Goal: Information Seeking & Learning: Learn about a topic

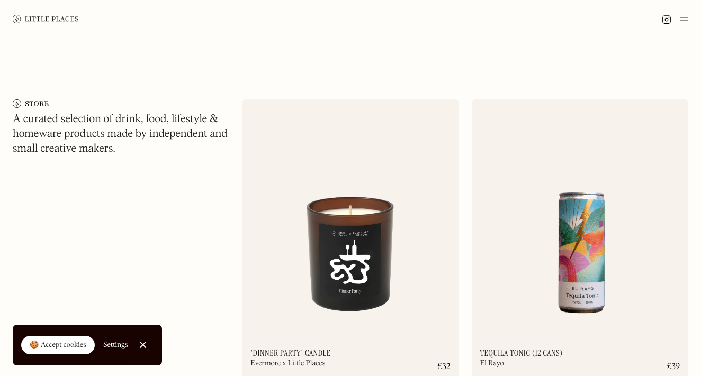
click at [74, 21] on img at bounding box center [46, 19] width 66 height 8
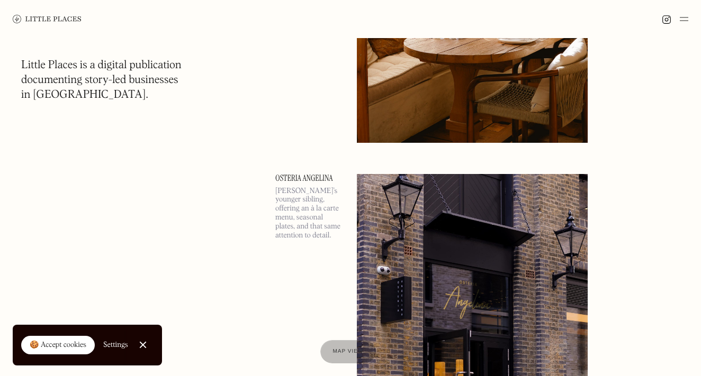
scroll to position [8593, 0]
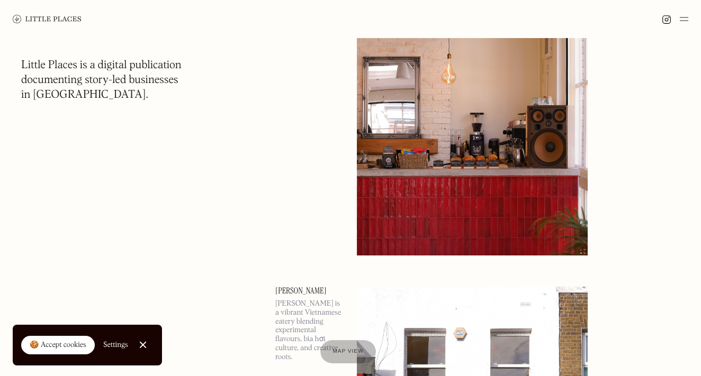
scroll to position [10611, 0]
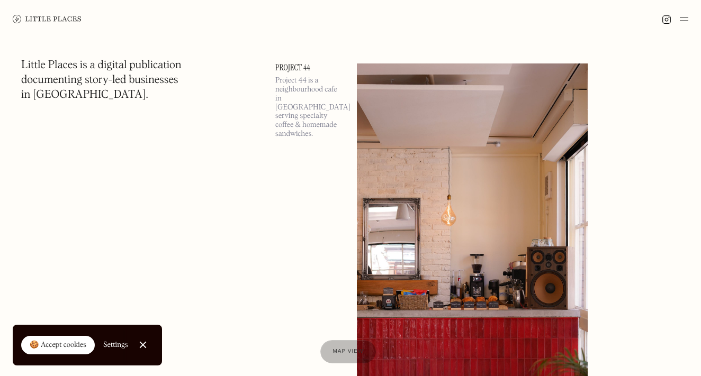
click at [50, 17] on img at bounding box center [47, 19] width 69 height 8
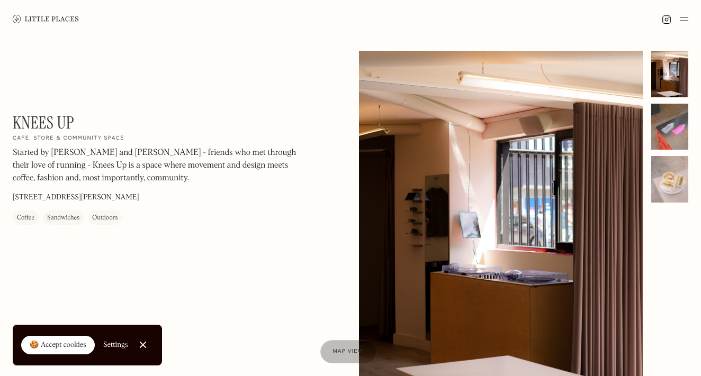
click at [681, 128] on div at bounding box center [669, 127] width 37 height 47
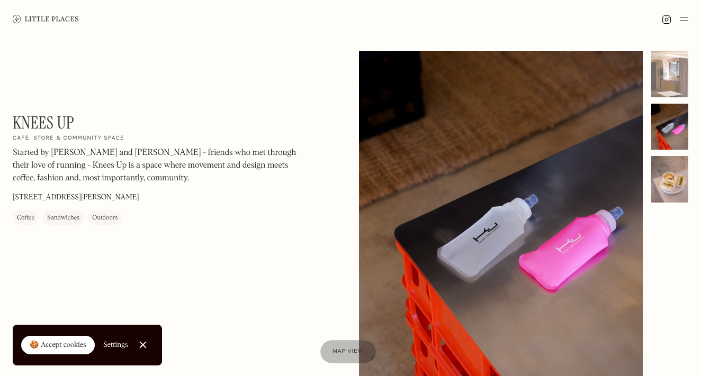
click at [674, 181] on div at bounding box center [669, 179] width 37 height 47
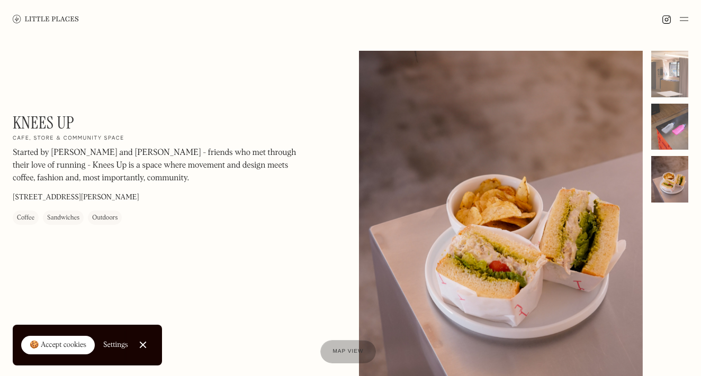
click at [664, 147] on div at bounding box center [669, 127] width 37 height 47
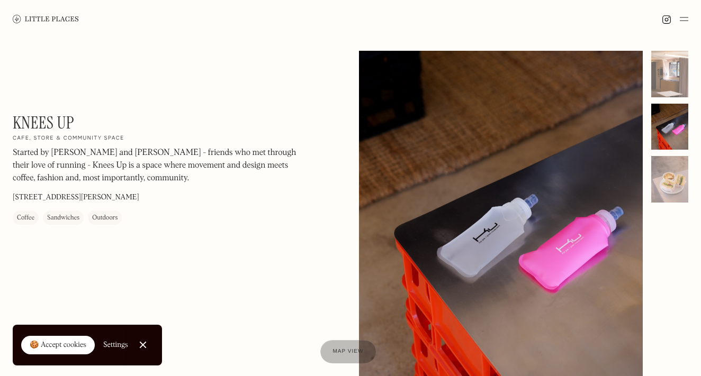
click at [506, 237] on div at bounding box center [501, 228] width 284 height 355
click at [74, 122] on h1 "Knees Up" at bounding box center [43, 123] width 61 height 20
click at [665, 72] on div at bounding box center [669, 74] width 37 height 47
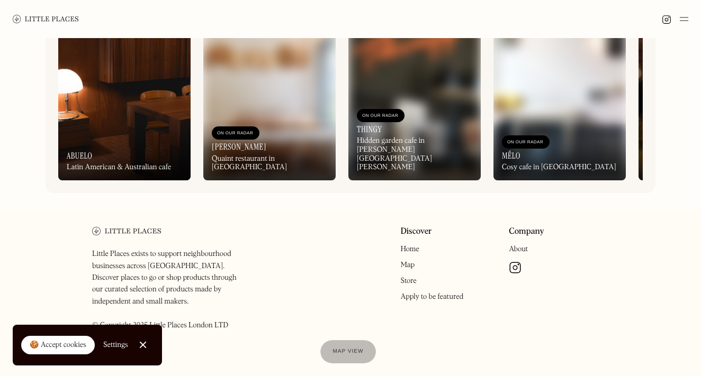
scroll to position [485, 0]
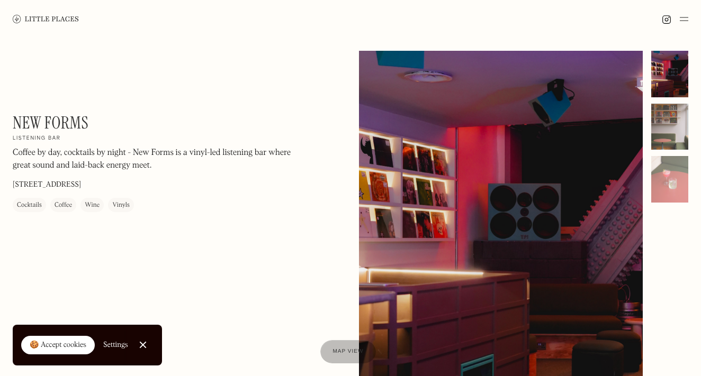
click at [679, 133] on div at bounding box center [669, 127] width 37 height 47
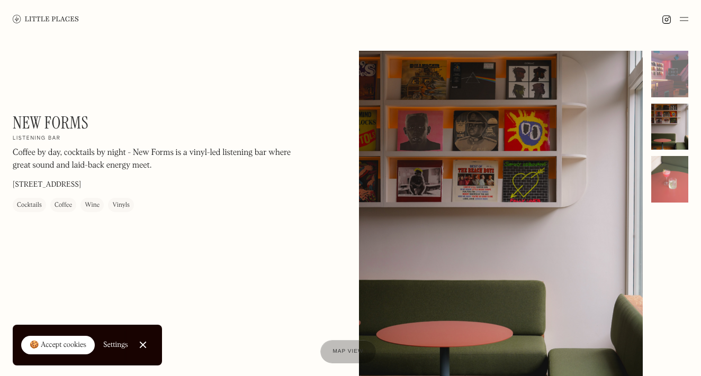
click at [675, 186] on div at bounding box center [669, 179] width 37 height 47
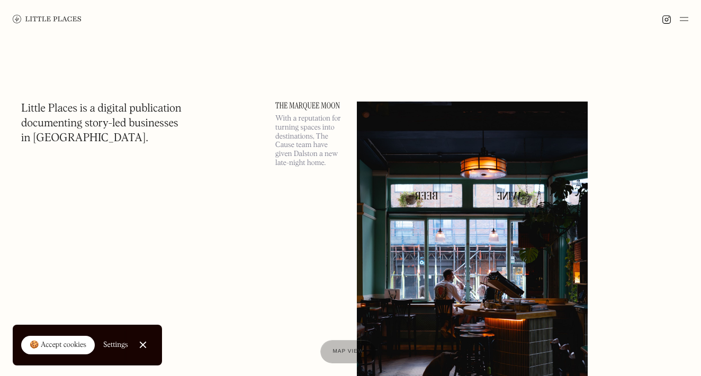
click at [360, 358] on div at bounding box center [348, 352] width 59 height 24
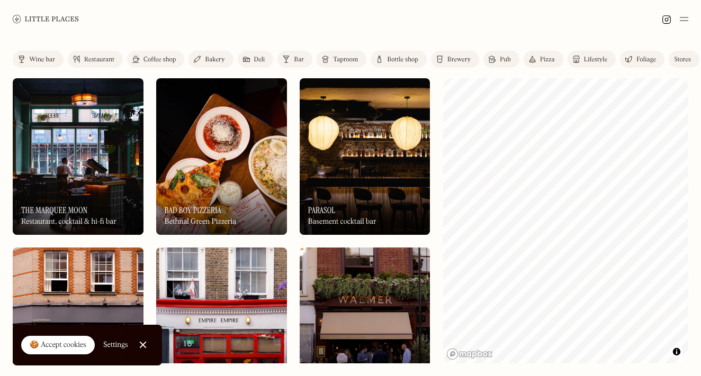
click at [672, 57] on link "Stores" at bounding box center [684, 59] width 31 height 17
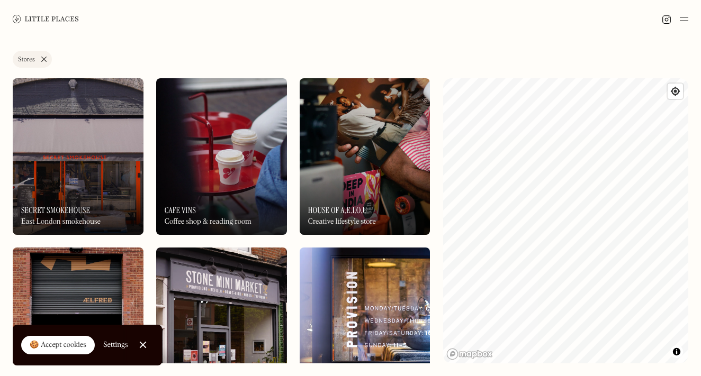
click at [41, 59] on link "Stores" at bounding box center [32, 59] width 39 height 17
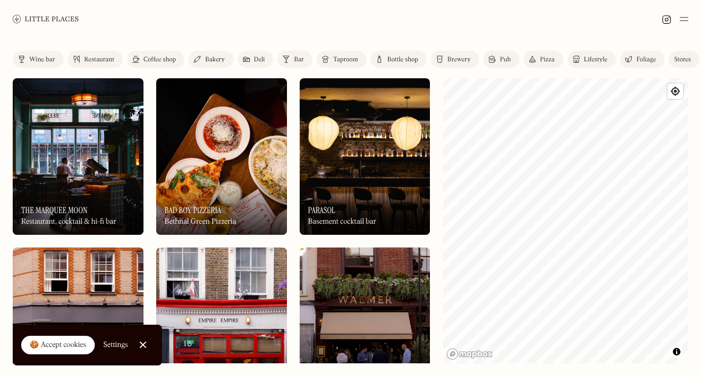
click at [356, 59] on div "Taproom" at bounding box center [345, 60] width 25 height 6
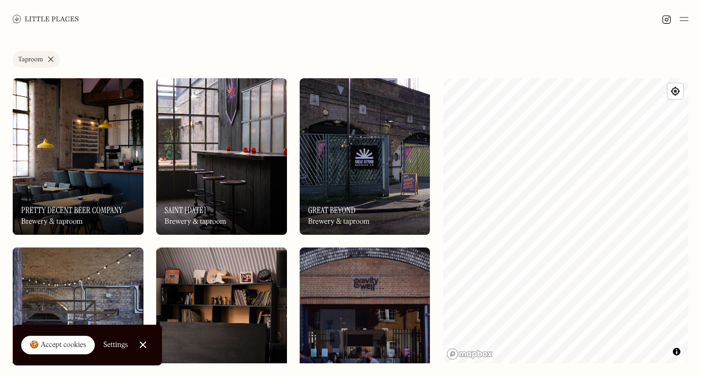
click at [50, 61] on link "Taproom" at bounding box center [36, 59] width 47 height 17
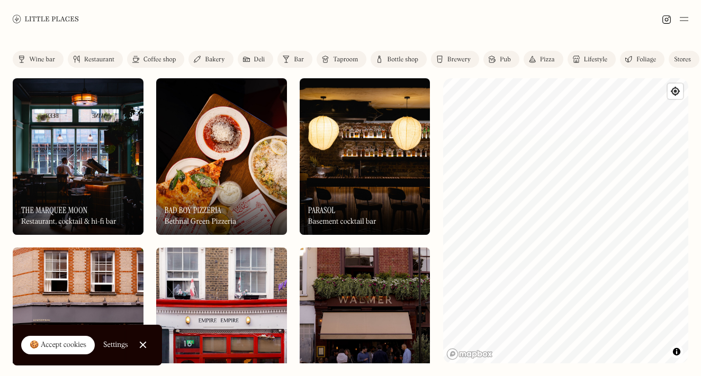
click at [646, 60] on div "Foliage" at bounding box center [646, 60] width 20 height 6
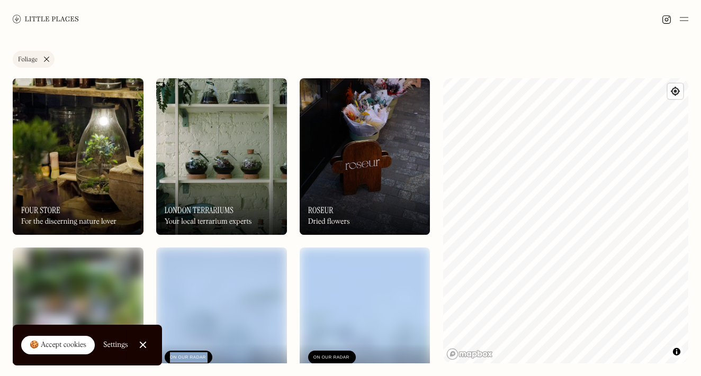
click at [47, 60] on link "Foliage" at bounding box center [34, 59] width 42 height 17
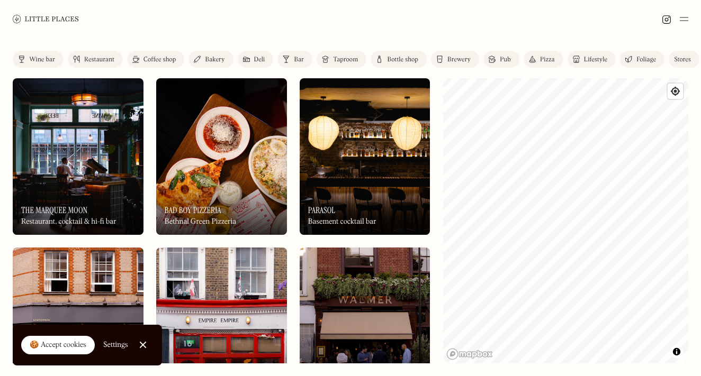
click at [591, 59] on div "Lifestyle" at bounding box center [595, 60] width 23 height 6
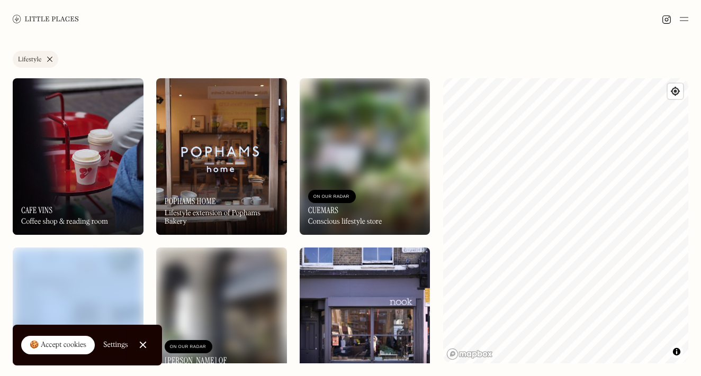
click at [51, 58] on link "Lifestyle" at bounding box center [36, 59] width 46 height 17
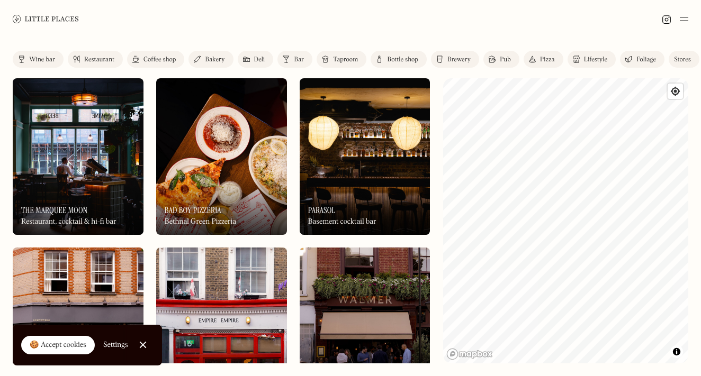
click at [551, 60] on div "Pizza" at bounding box center [547, 60] width 15 height 6
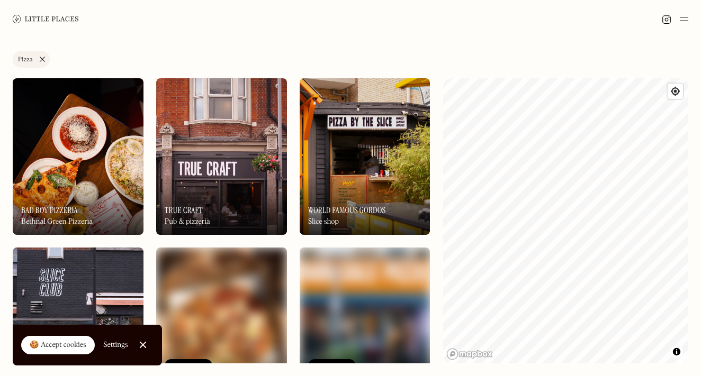
scroll to position [140, 0]
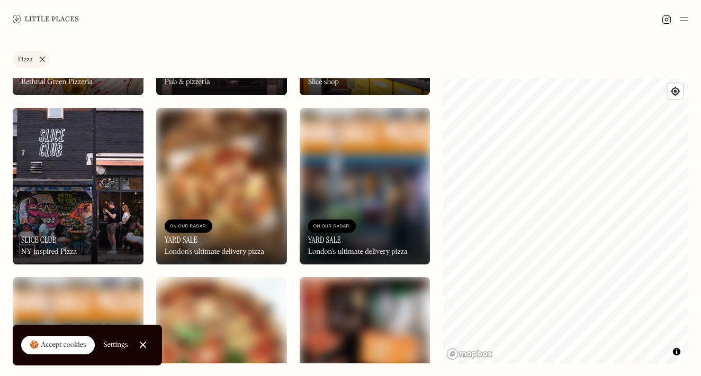
click at [293, 134] on div "On Our Radar Bad Boy Pizzeria Bethnal Green Pizzeria On Our Radar Bad Boy Pizze…" at bounding box center [222, 356] width 418 height 835
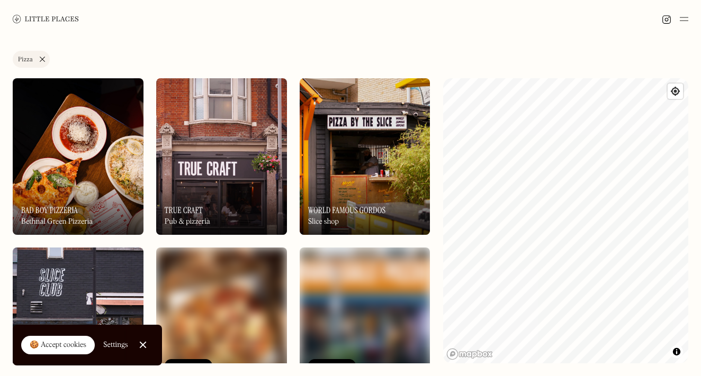
scroll to position [0, 0]
click at [38, 59] on link "Pizza" at bounding box center [31, 59] width 37 height 17
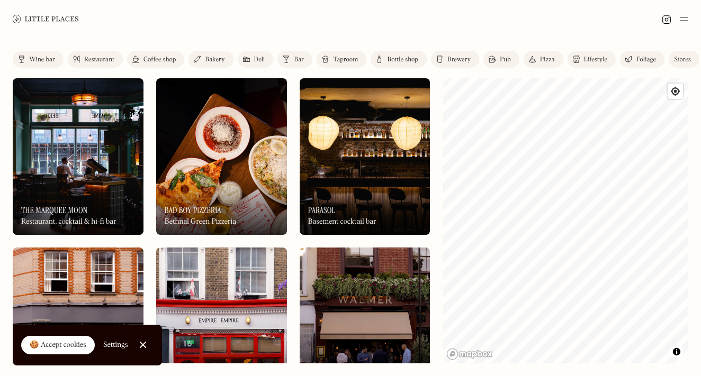
click at [417, 57] on div "Bottle shop" at bounding box center [402, 60] width 31 height 6
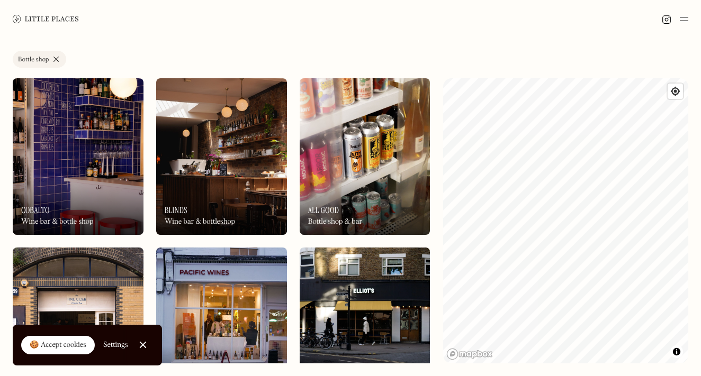
click at [58, 55] on link "Bottle shop" at bounding box center [39, 59] width 53 height 17
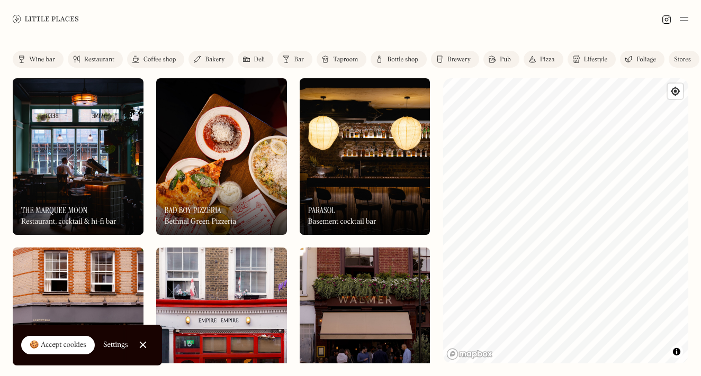
click at [413, 53] on link "Bottle shop" at bounding box center [399, 59] width 56 height 17
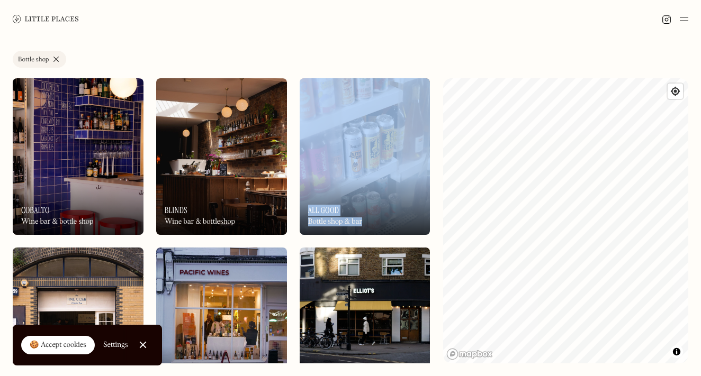
click at [56, 58] on link "Bottle shop" at bounding box center [39, 59] width 53 height 17
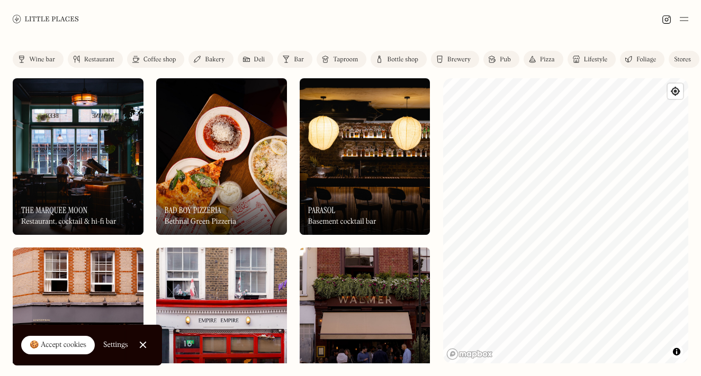
click at [351, 60] on div "Taproom" at bounding box center [345, 60] width 25 height 6
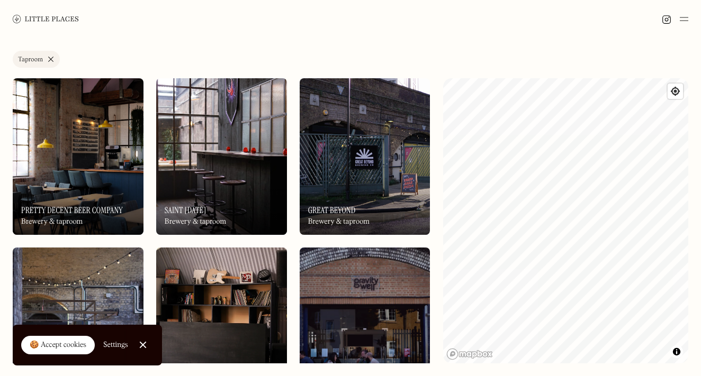
click at [49, 59] on link "Taproom" at bounding box center [36, 59] width 47 height 17
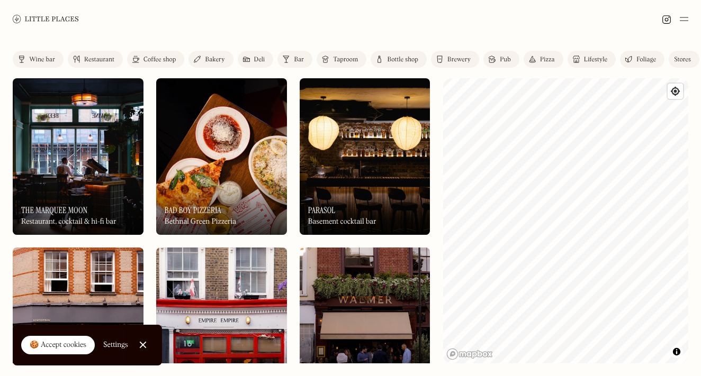
click at [257, 56] on link "Deli" at bounding box center [256, 59] width 36 height 17
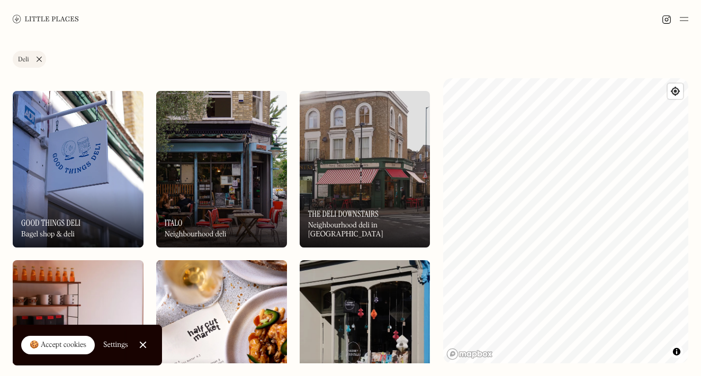
scroll to position [762, 0]
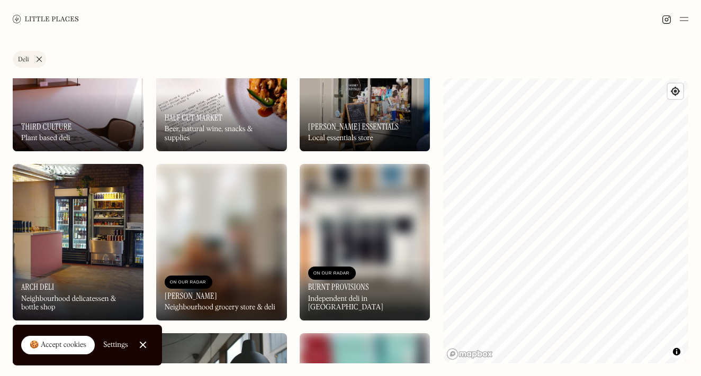
click at [39, 57] on link "Deli" at bounding box center [29, 59] width 33 height 17
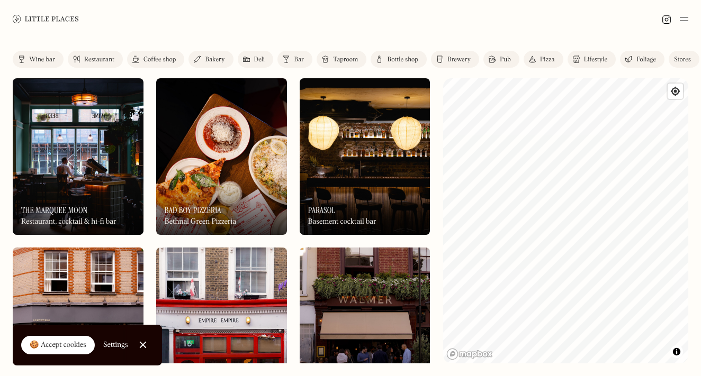
click at [219, 59] on div "Bakery" at bounding box center [215, 60] width 20 height 6
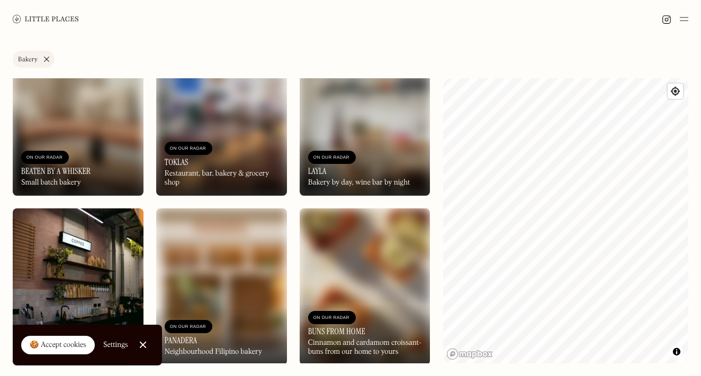
scroll to position [1352, 0]
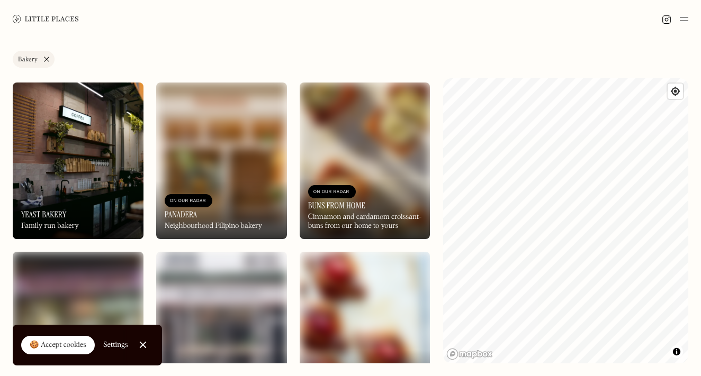
click at [145, 347] on div at bounding box center [142, 345] width 7 height 7
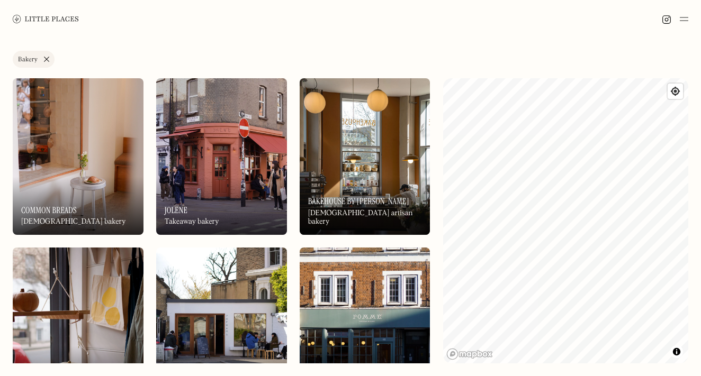
scroll to position [0, 0]
click at [46, 58] on link "Bakery" at bounding box center [34, 59] width 42 height 17
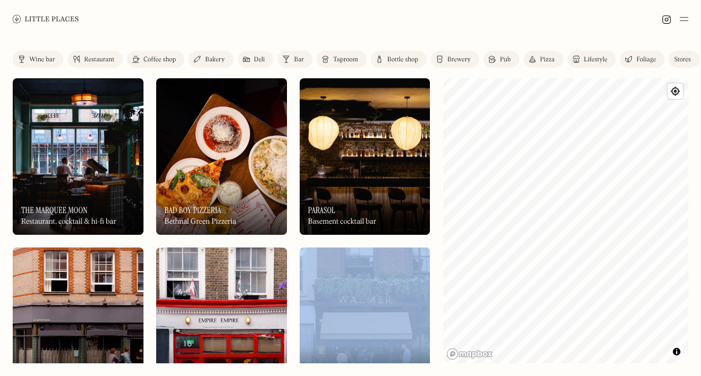
click at [166, 61] on div "Coffee shop" at bounding box center [159, 60] width 32 height 6
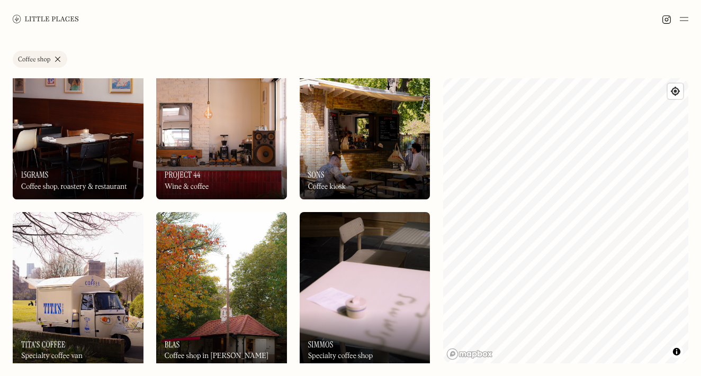
scroll to position [209, 0]
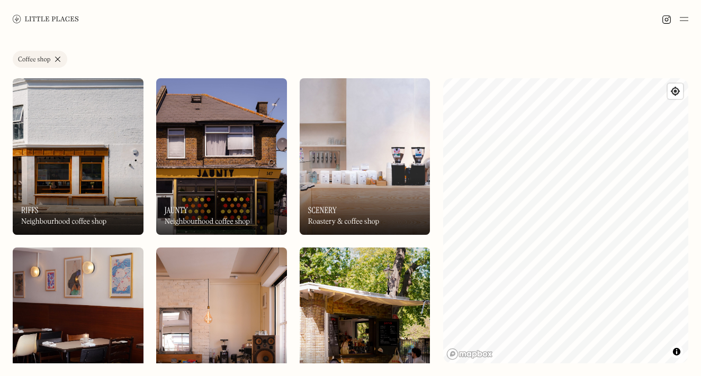
scroll to position [0, 0]
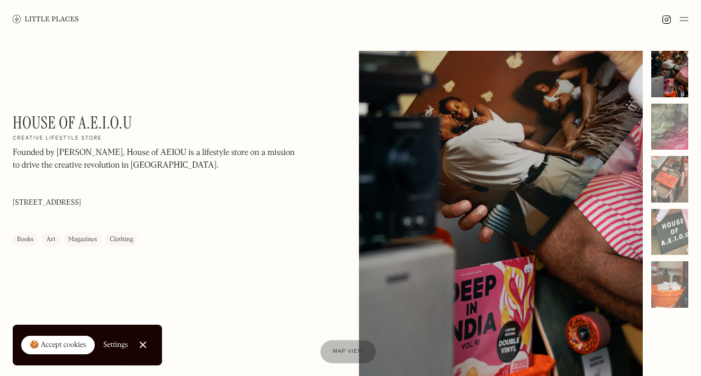
click at [672, 129] on div at bounding box center [669, 127] width 37 height 47
click at [672, 189] on div at bounding box center [669, 179] width 37 height 47
click at [674, 245] on div at bounding box center [669, 232] width 37 height 47
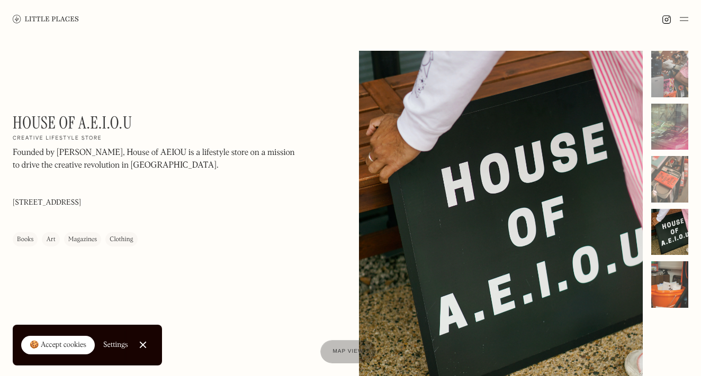
click at [674, 286] on div at bounding box center [669, 284] width 37 height 47
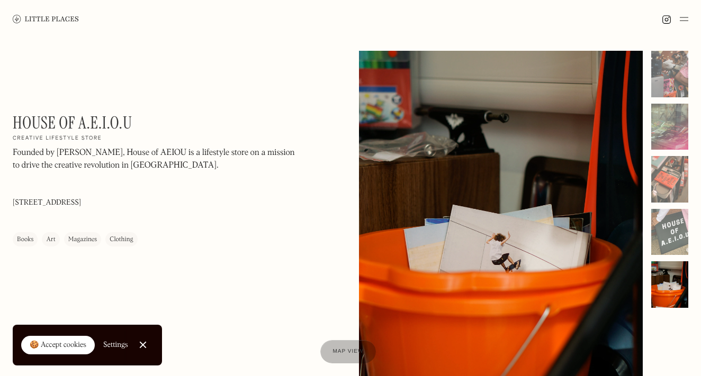
click at [138, 113] on div "House of A.E.I.O.U On Our Radar Creative lifestyle store Founded by Manu, House…" at bounding box center [156, 180] width 286 height 134
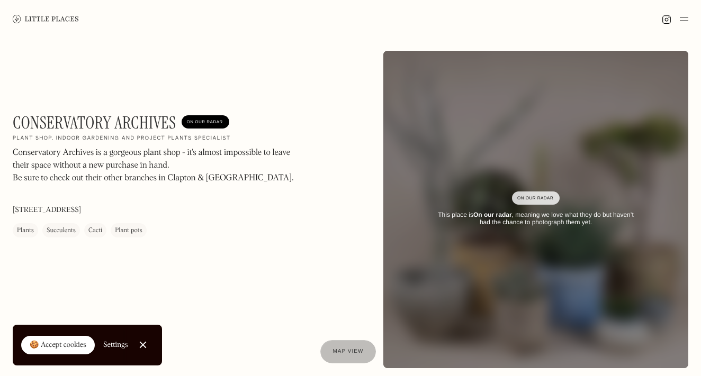
click at [58, 121] on h1 "Conservatory Archives" at bounding box center [95, 123] width 164 height 20
click at [58, 122] on h1 "Conservatory Archives" at bounding box center [95, 123] width 164 height 20
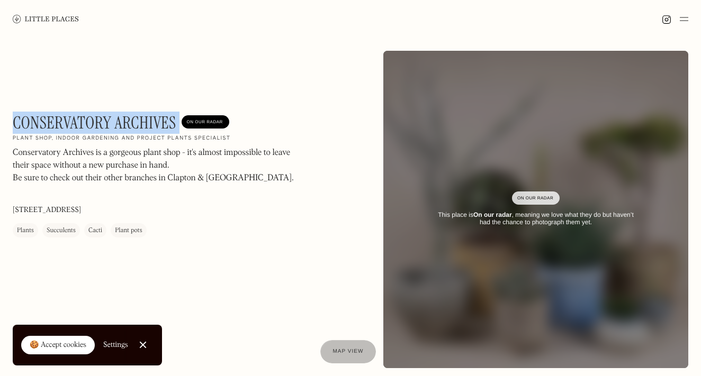
click at [58, 122] on h1 "Conservatory Archives" at bounding box center [95, 123] width 164 height 20
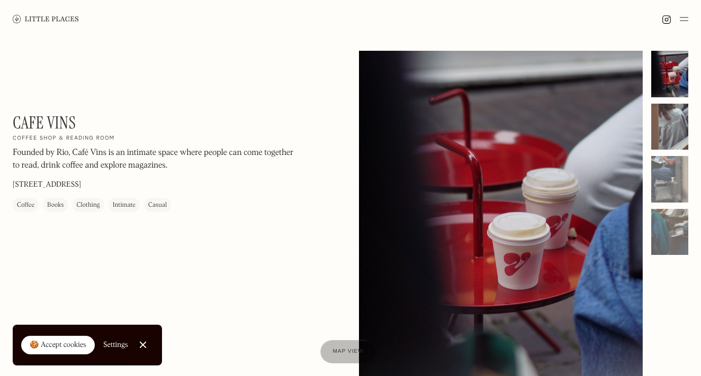
click at [668, 127] on div at bounding box center [669, 127] width 37 height 47
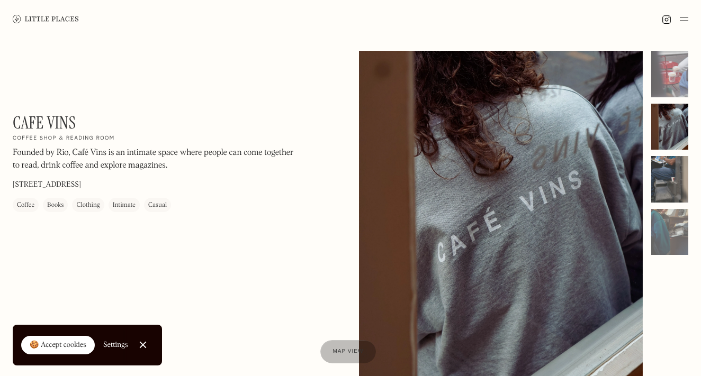
click at [668, 189] on div at bounding box center [669, 179] width 37 height 47
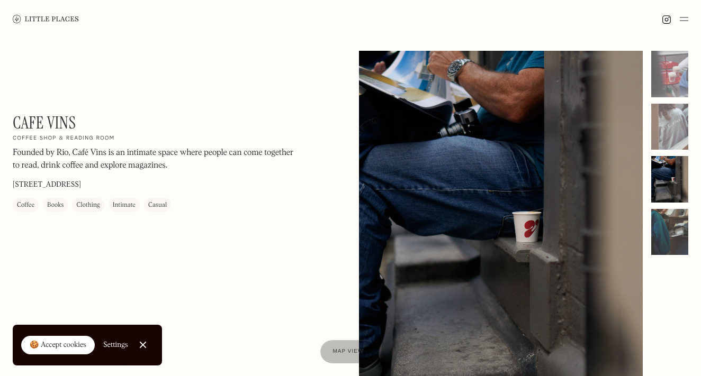
click at [670, 224] on div at bounding box center [669, 232] width 37 height 47
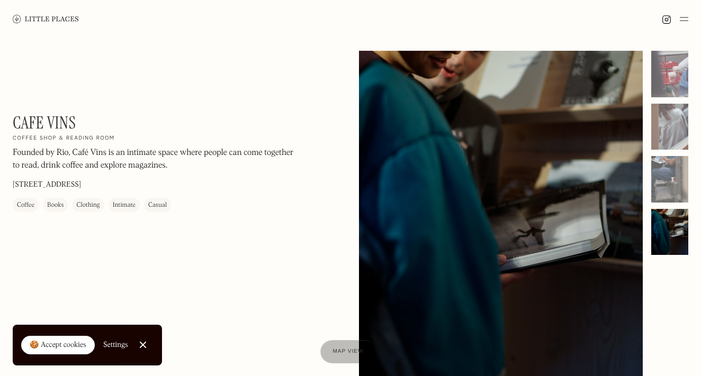
click at [124, 125] on div "Cafe Vins On Our Radar Coffee shop & reading room Founded by Rio, Café Vins is …" at bounding box center [156, 163] width 286 height 100
click at [103, 124] on div "Cafe Vins On Our Radar Coffee shop & reading room Founded by Rio, Café Vins is …" at bounding box center [156, 163] width 286 height 100
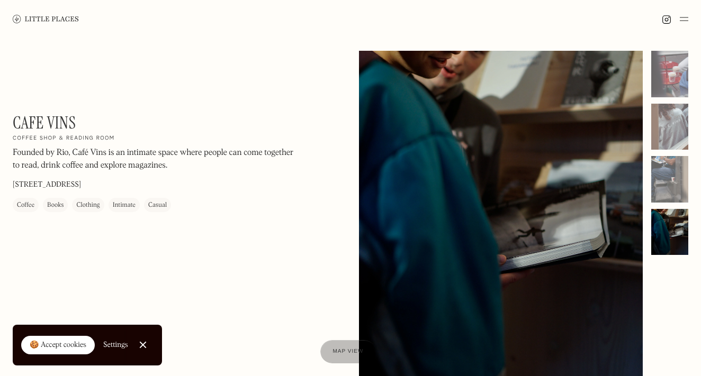
click at [75, 120] on h1 "Cafe Vins" at bounding box center [44, 123] width 63 height 20
click at [74, 120] on h1 "Cafe Vins" at bounding box center [44, 123] width 63 height 20
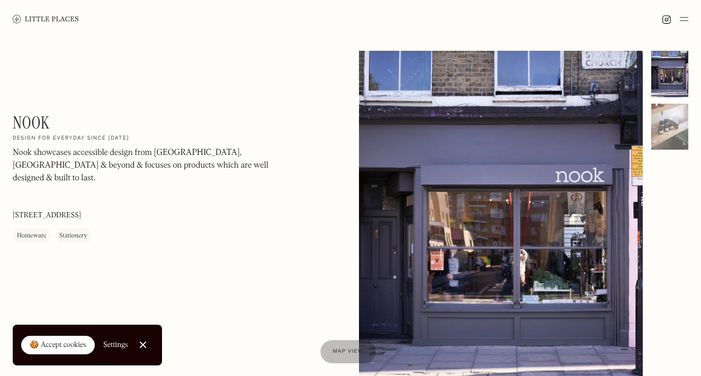
click at [42, 124] on h1 "Nook" at bounding box center [31, 123] width 37 height 20
click at [81, 211] on p "153 Stoke Newington Church St, Stoke Newington, London N16 0UH" at bounding box center [47, 216] width 68 height 11
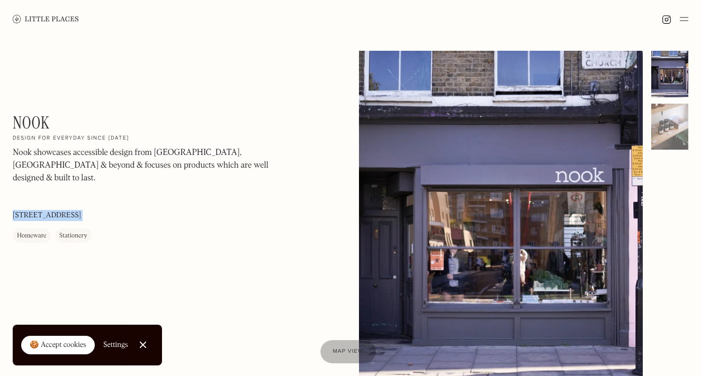
click at [81, 211] on p "153 Stoke Newington Church St, Stoke Newington, London N16 0UH" at bounding box center [47, 216] width 68 height 11
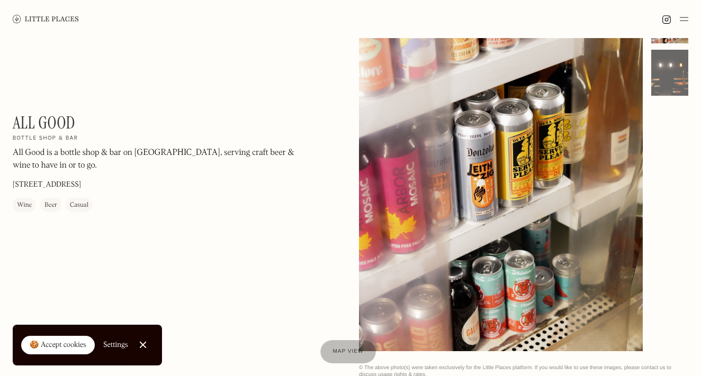
scroll to position [55, 0]
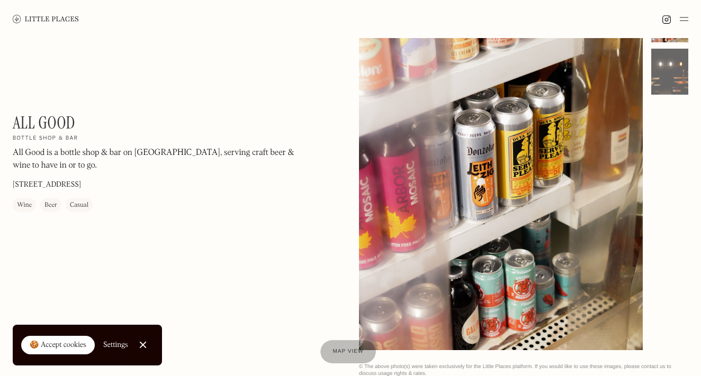
click at [48, 116] on h1 "All Good" at bounding box center [44, 123] width 62 height 20
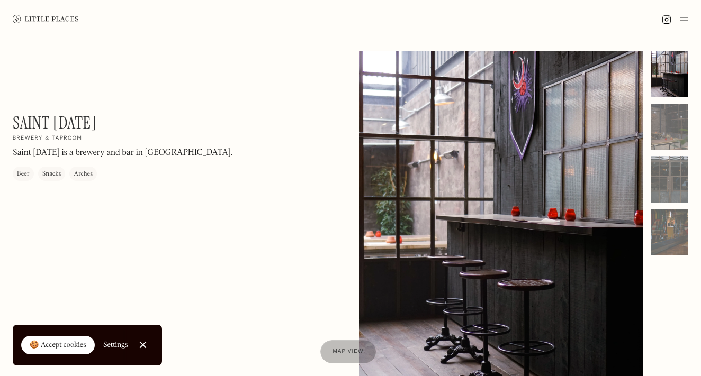
click at [120, 119] on div "Saint [DATE] On Our Radar Brewery & taproom Saint [DATE] is a brewery and bar i…" at bounding box center [156, 147] width 286 height 68
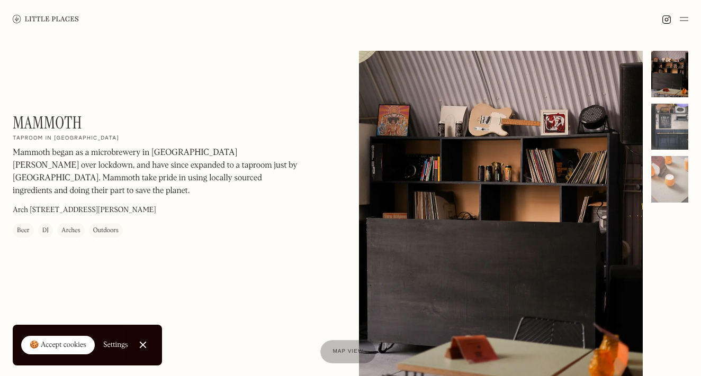
click at [671, 128] on div at bounding box center [669, 127] width 37 height 47
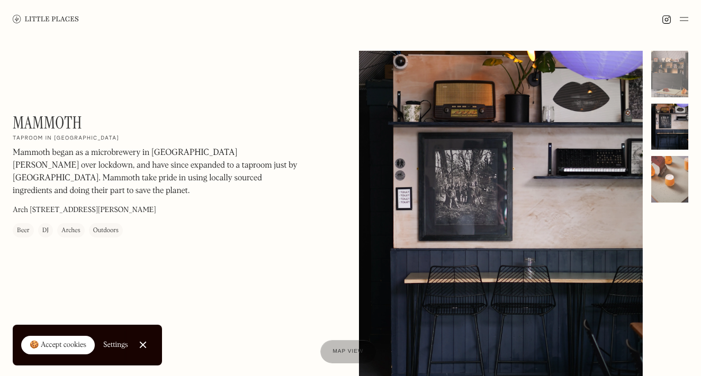
click at [664, 199] on div at bounding box center [669, 179] width 37 height 47
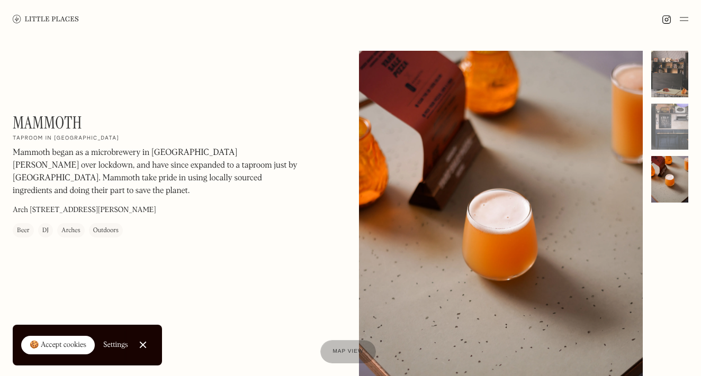
click at [665, 93] on div at bounding box center [669, 74] width 37 height 47
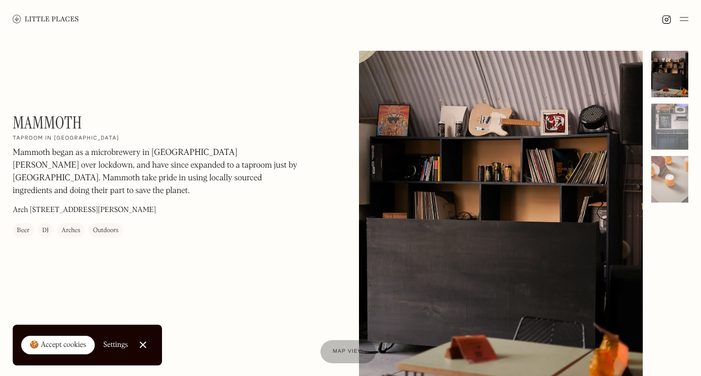
click at [132, 120] on div "Mammoth On Our Radar Taproom in Leytonstone Mammoth began as a microbrewery in …" at bounding box center [156, 175] width 286 height 125
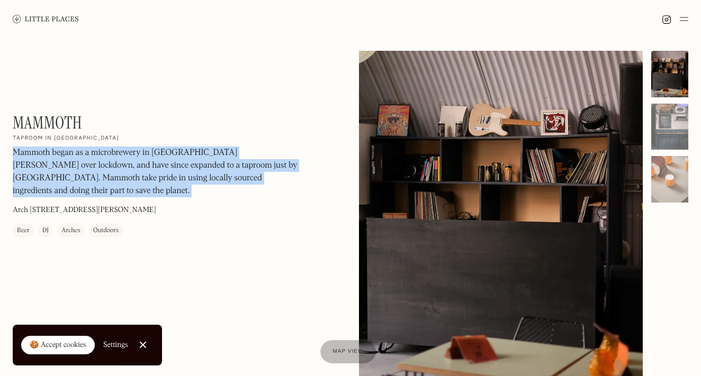
click at [132, 120] on div "Mammoth On Our Radar Taproom in Leytonstone Mammoth began as a microbrewery in …" at bounding box center [156, 175] width 286 height 125
click at [44, 120] on h1 "Mammoth" at bounding box center [47, 123] width 69 height 20
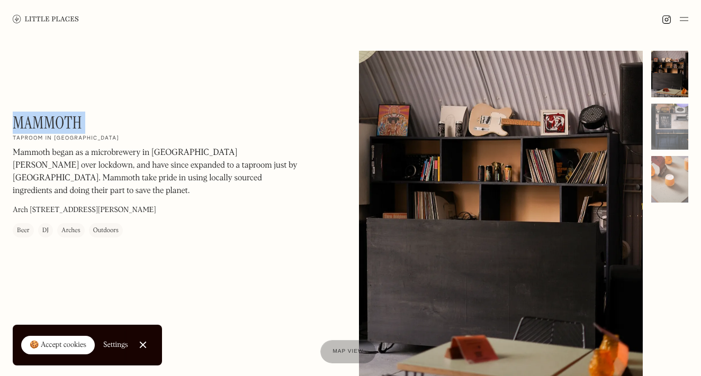
click at [44, 120] on h1 "Mammoth" at bounding box center [47, 123] width 69 height 20
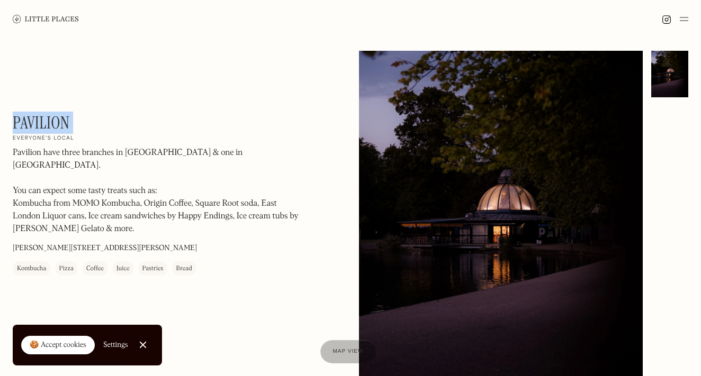
drag, startPoint x: 16, startPoint y: 122, endPoint x: 88, endPoint y: 130, distance: 73.0
click at [88, 130] on div "Pavilion On Our Radar Everyone's local Pavilion have three branches in [GEOGRAP…" at bounding box center [156, 194] width 286 height 163
click at [93, 243] on p "[PERSON_NAME][STREET_ADDRESS][PERSON_NAME]" at bounding box center [105, 248] width 184 height 11
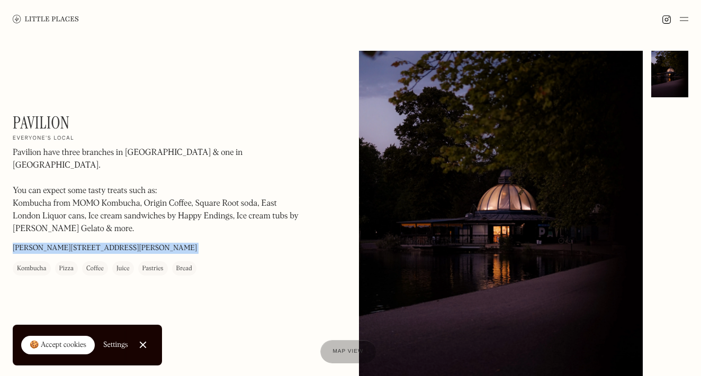
click at [93, 243] on p "Victoria Park, Old Ford Rd, London E9 7DE" at bounding box center [105, 248] width 184 height 11
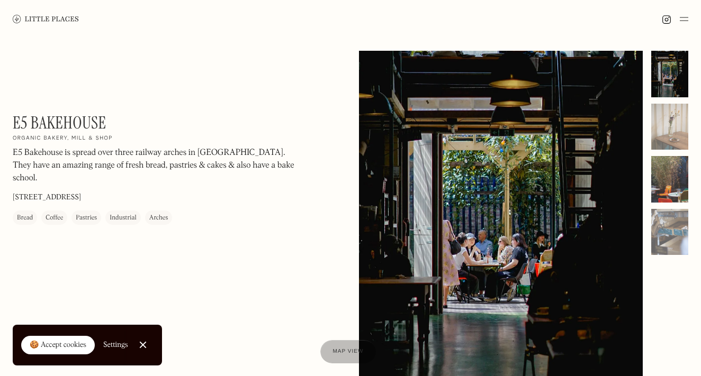
click at [681, 177] on div at bounding box center [669, 179] width 37 height 47
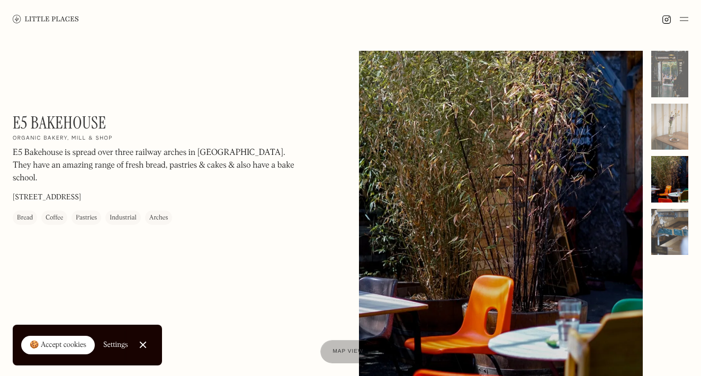
click at [675, 237] on div at bounding box center [669, 232] width 37 height 47
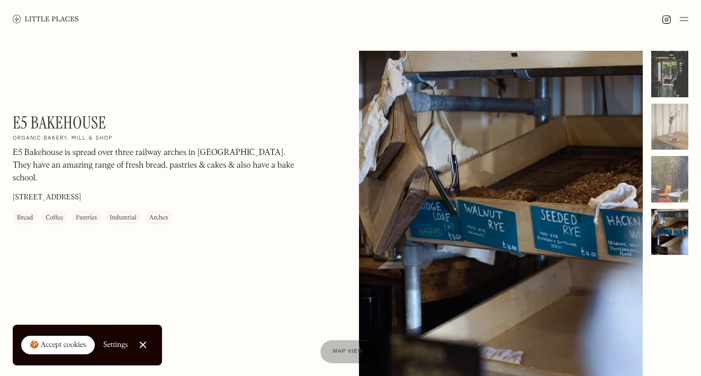
click at [662, 82] on div at bounding box center [669, 74] width 37 height 47
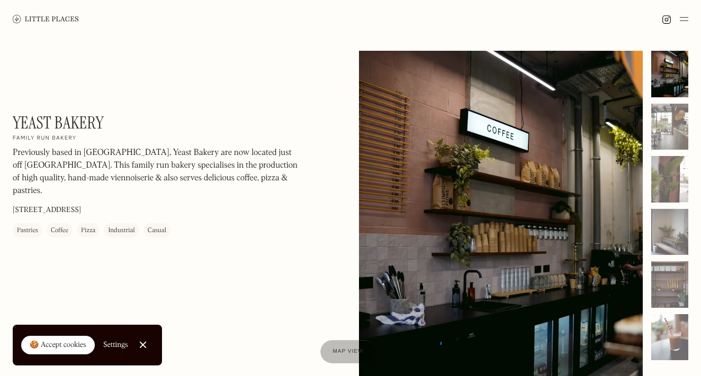
click at [128, 121] on div "Yeast Bakery On Our Radar Family run bakery Previously based in [GEOGRAPHIC_DAT…" at bounding box center [156, 175] width 286 height 125
click at [128, 121] on div "Yeast Bakery On Our Radar Family run bakery Previously based in Netil Market, Y…" at bounding box center [156, 175] width 286 height 125
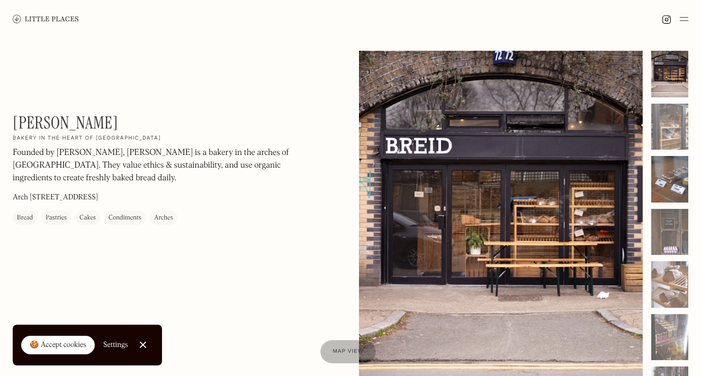
click at [669, 182] on div at bounding box center [669, 179] width 37 height 47
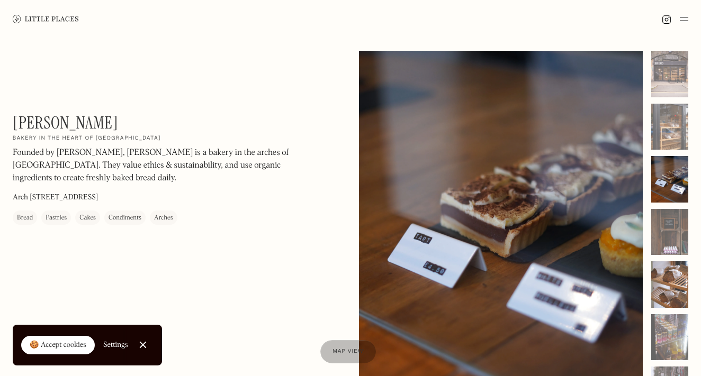
click at [673, 284] on div at bounding box center [669, 284] width 37 height 47
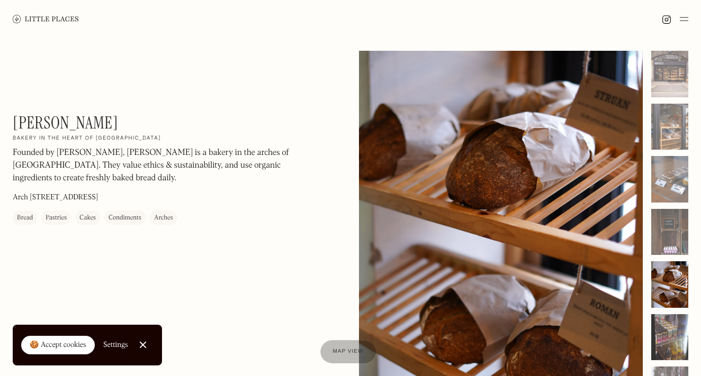
click at [669, 324] on div at bounding box center [669, 337] width 37 height 47
